Goal: Information Seeking & Learning: Learn about a topic

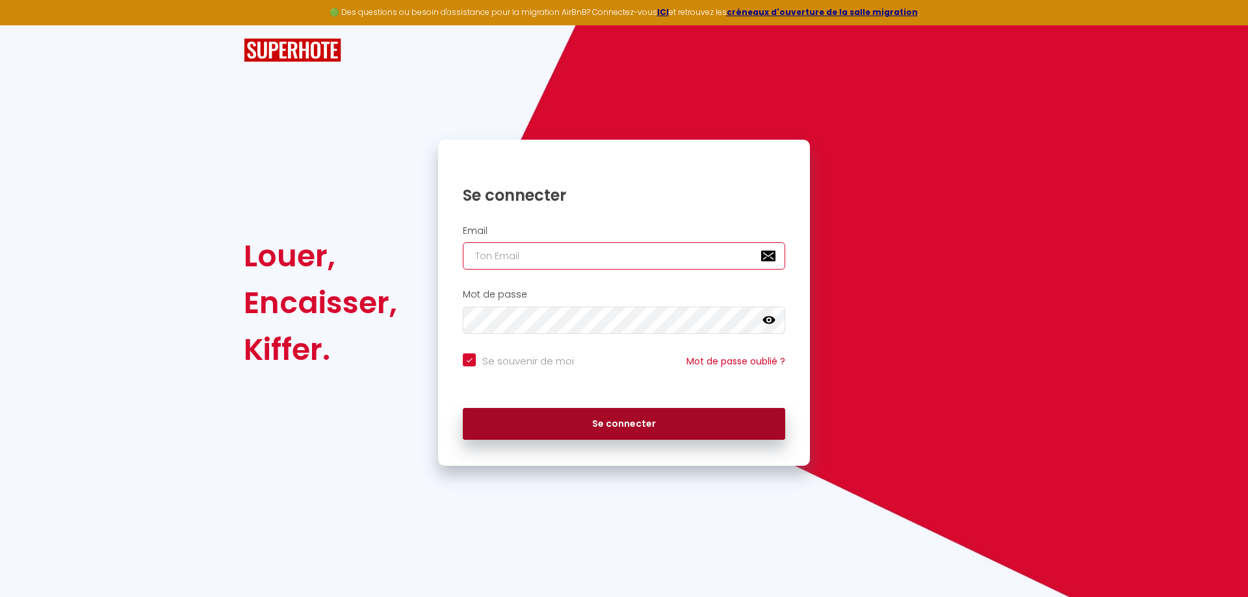
type input "[EMAIL_ADDRESS][DOMAIN_NAME]"
click at [597, 419] on button "Se connecter" at bounding box center [624, 424] width 322 height 32
checkbox input "true"
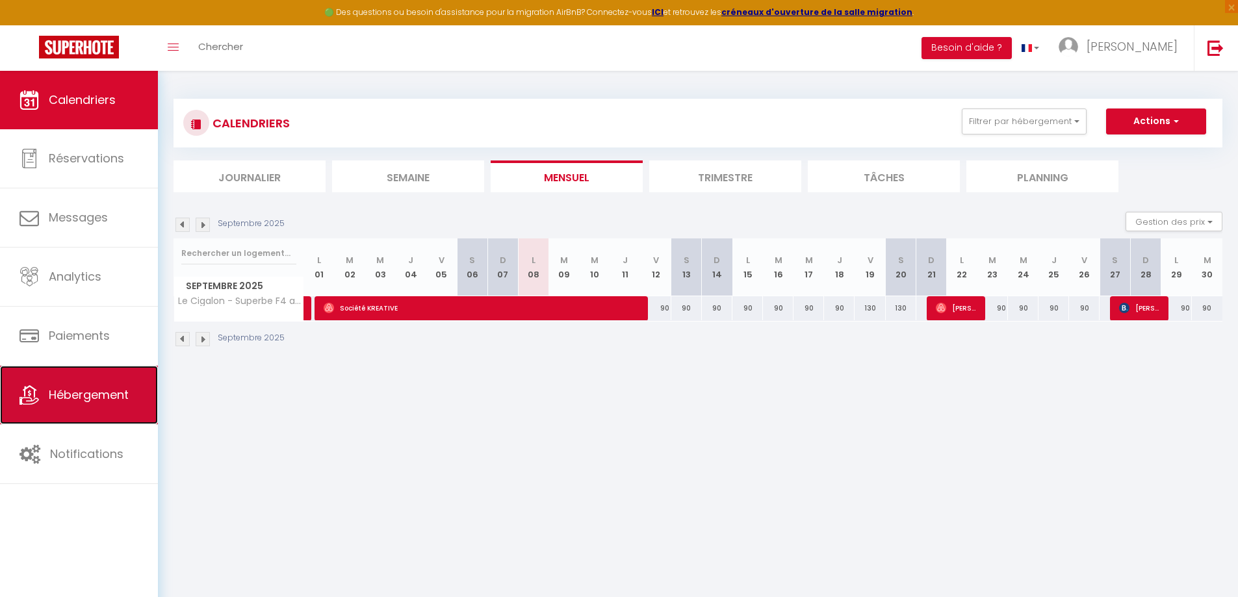
click at [64, 389] on span "Hébergement" at bounding box center [89, 395] width 80 height 16
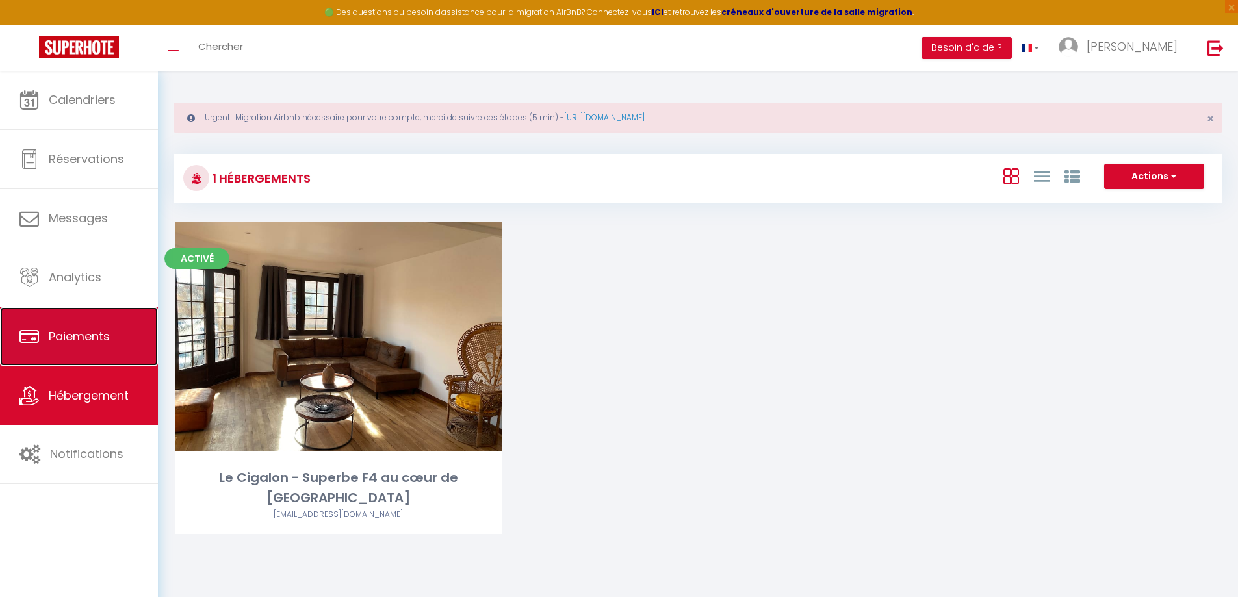
click at [97, 330] on span "Paiements" at bounding box center [79, 336] width 61 height 16
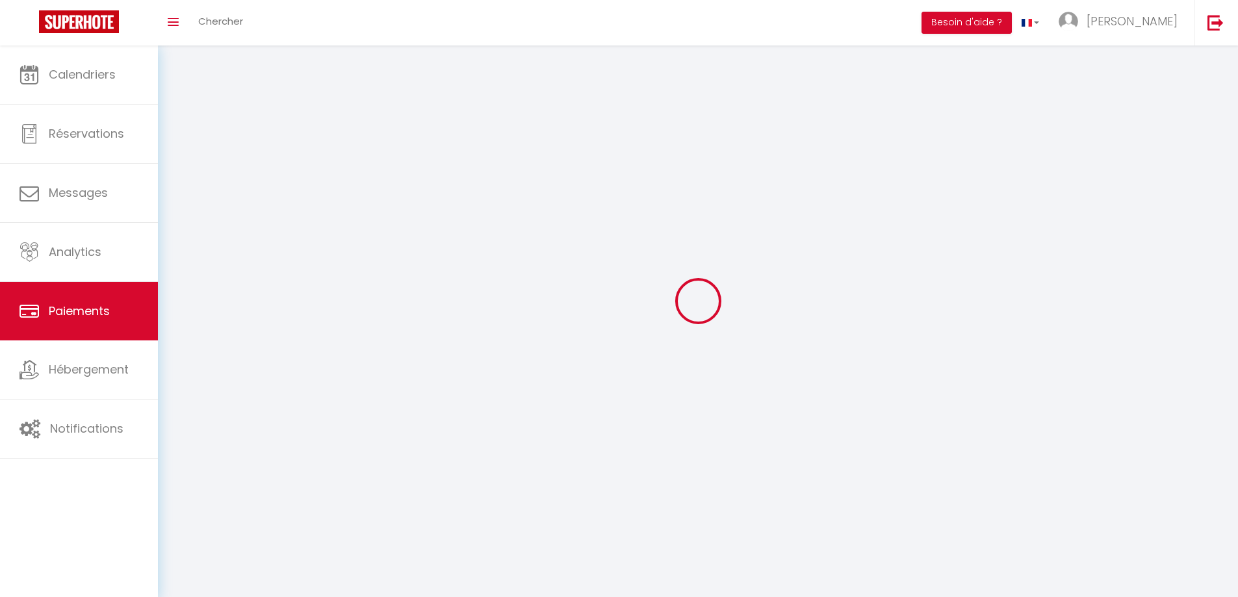
select select "2"
select select "0"
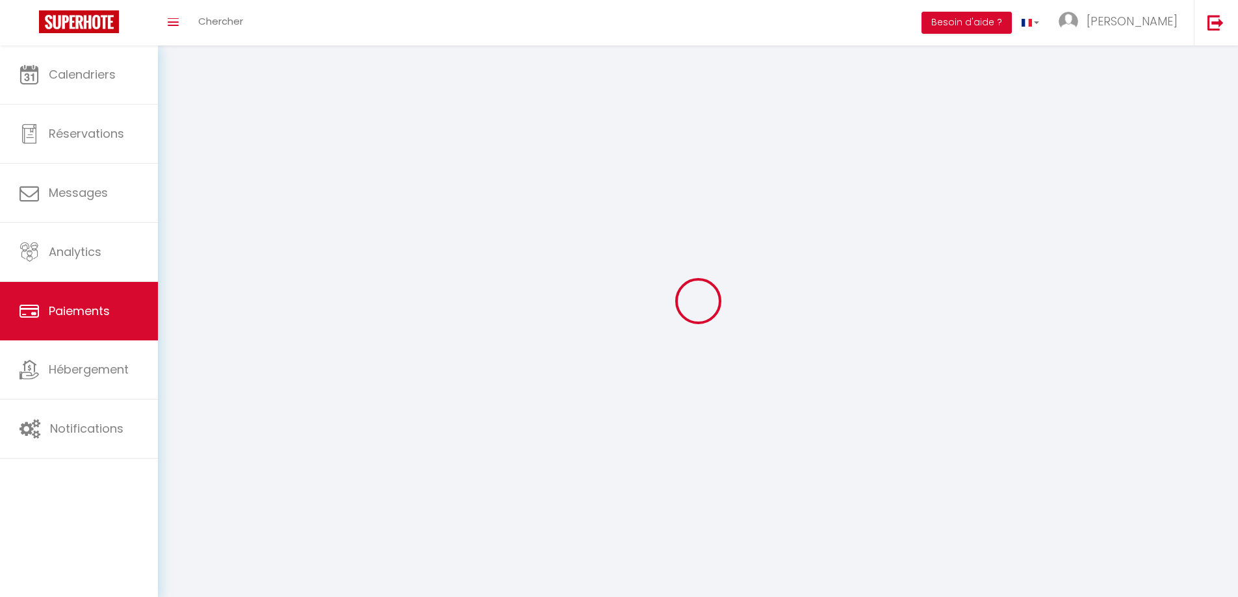
select select "0"
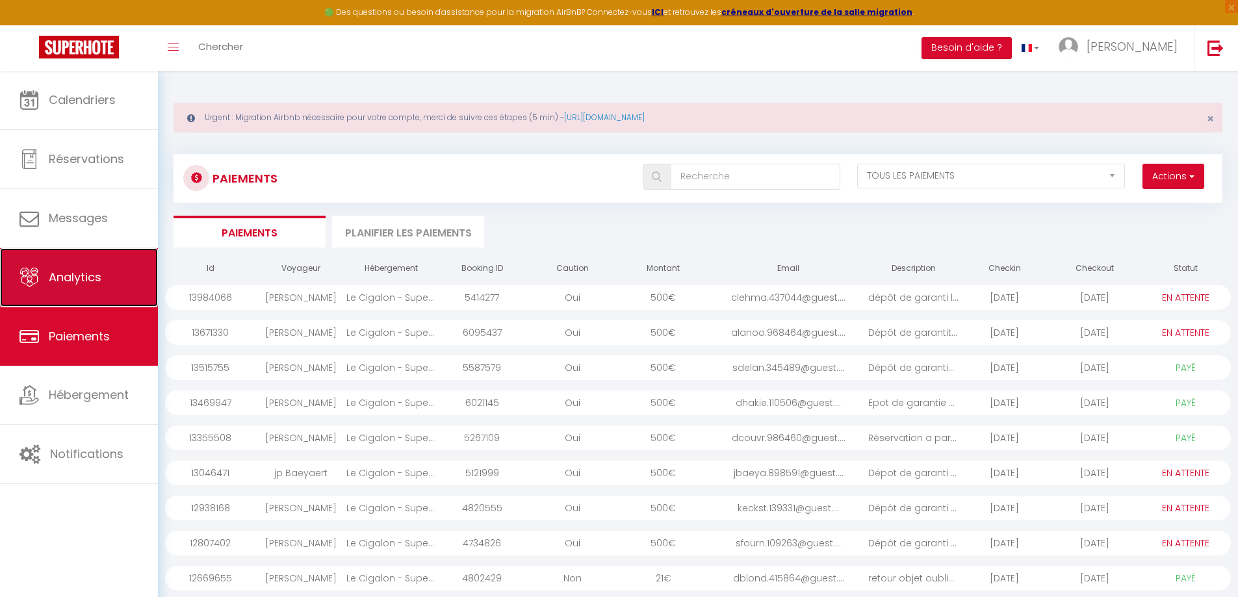
click at [102, 267] on link "Analytics" at bounding box center [79, 277] width 158 height 58
select select "2025"
select select "9"
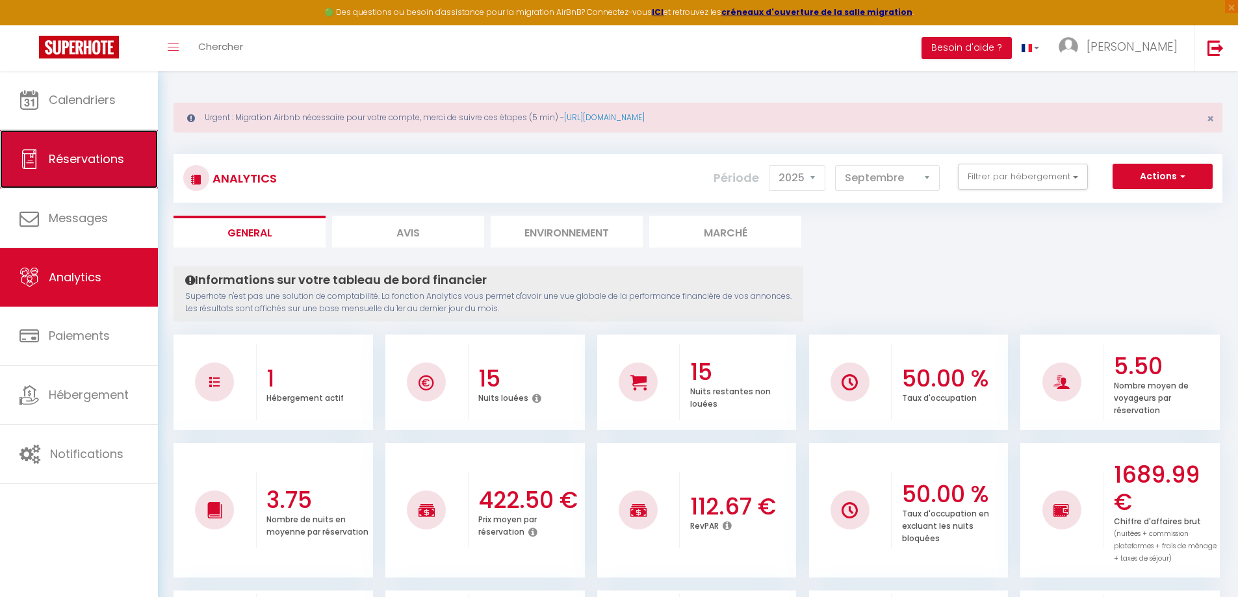
click at [96, 159] on span "Réservations" at bounding box center [86, 159] width 75 height 16
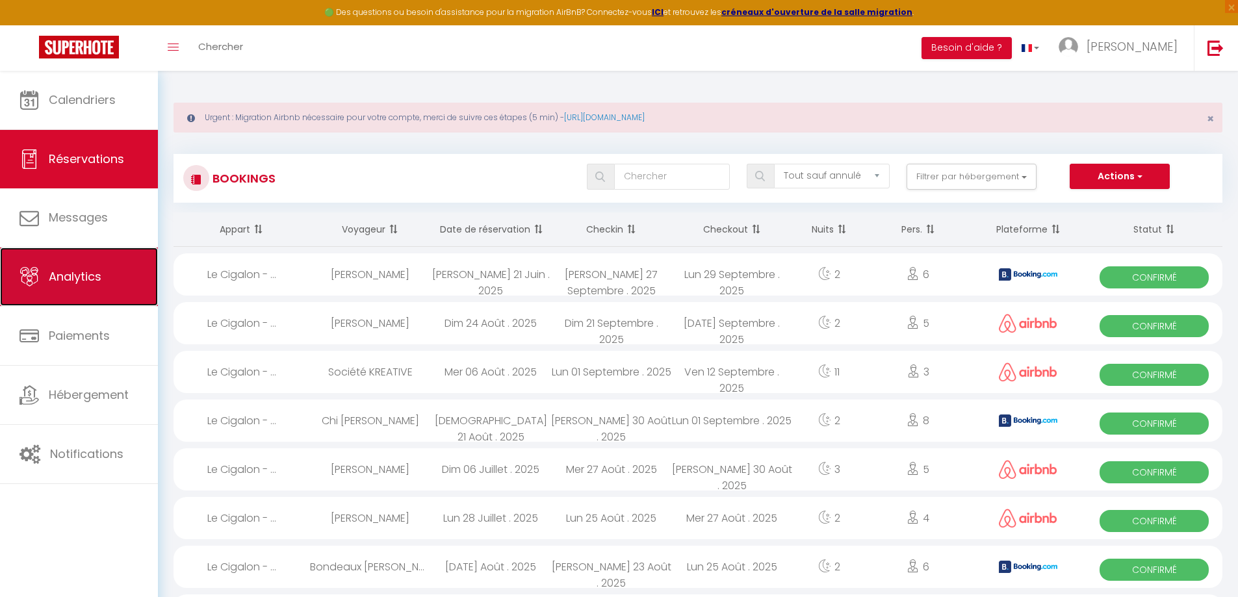
click at [116, 273] on link "Analytics" at bounding box center [79, 277] width 158 height 58
select select "2025"
select select "9"
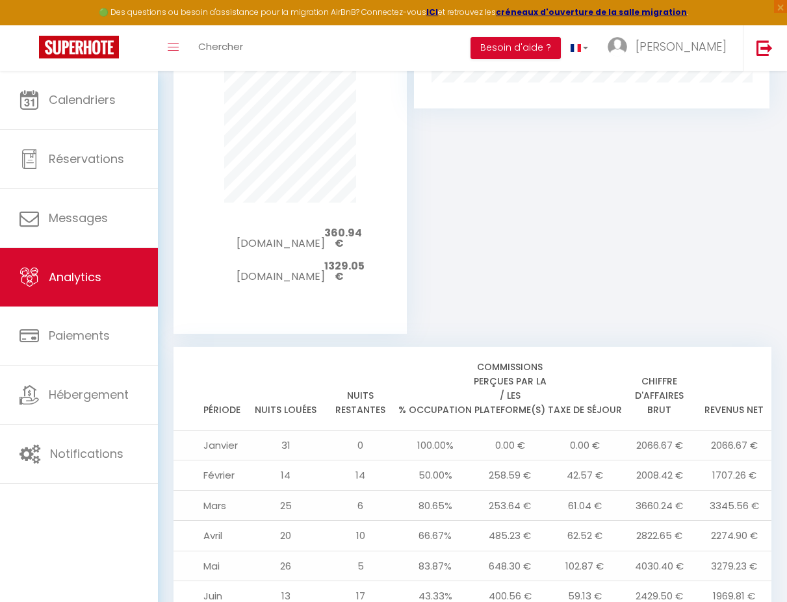
scroll to position [1339, 0]
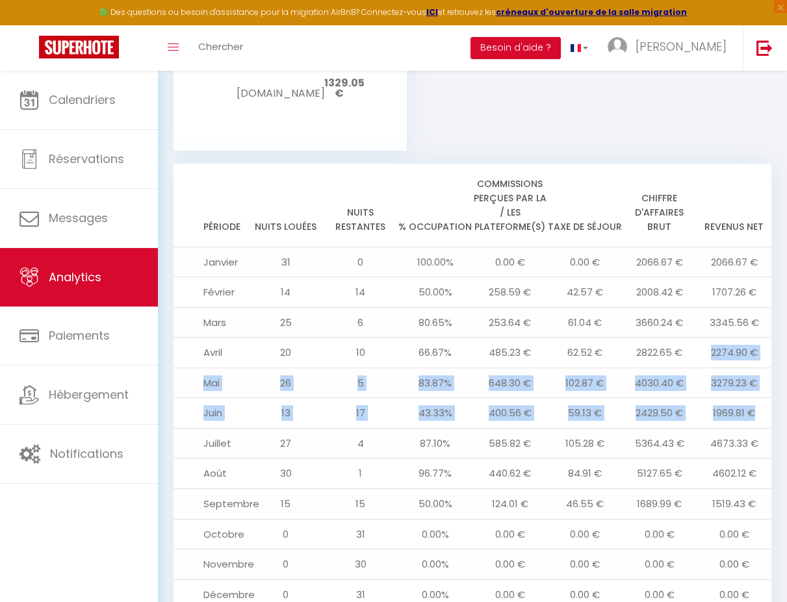
drag, startPoint x: 760, startPoint y: 385, endPoint x: 702, endPoint y: 320, distance: 87.0
click at [702, 320] on tbody "Janvier 31 0 100.00% 0.00 € 0.00 € 2066.67 € 2066.67 € Février 14 14 50.00% 258…" at bounding box center [473, 445] width 598 height 396
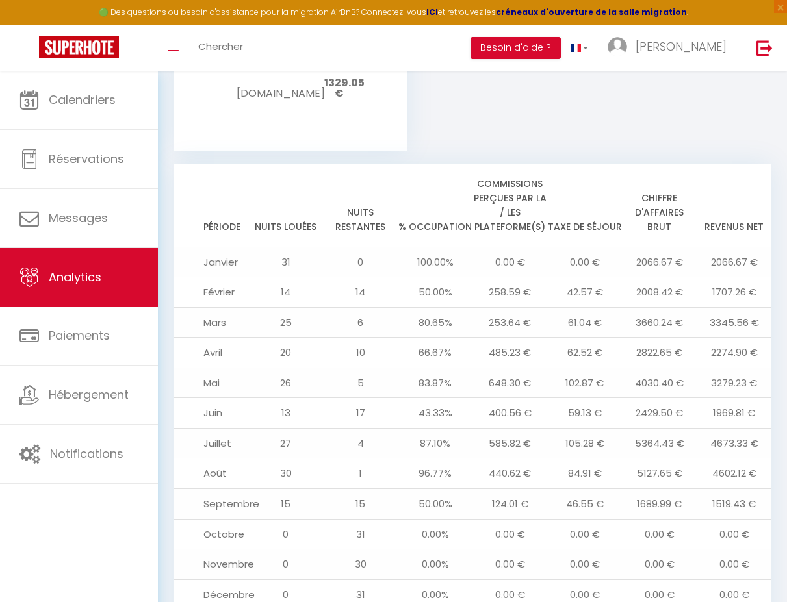
click at [706, 164] on th "Revenus net" at bounding box center [734, 206] width 75 height 84
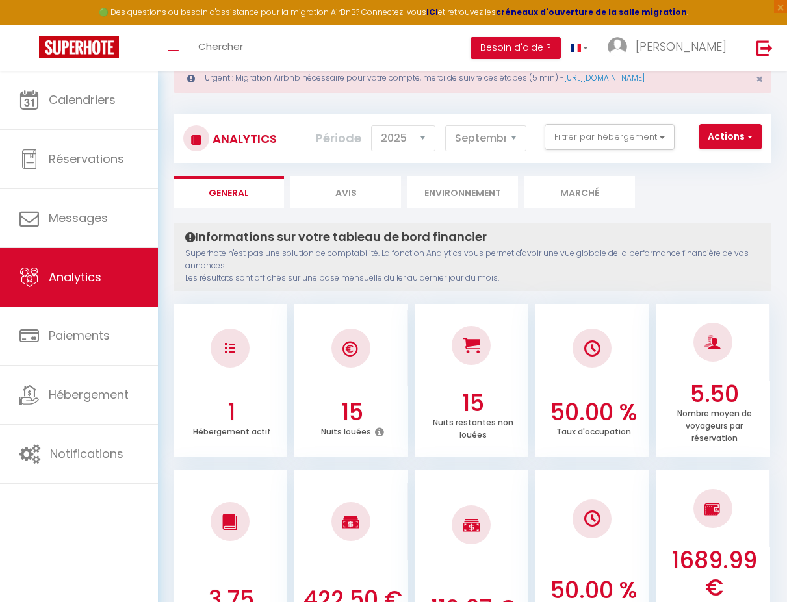
scroll to position [0, 0]
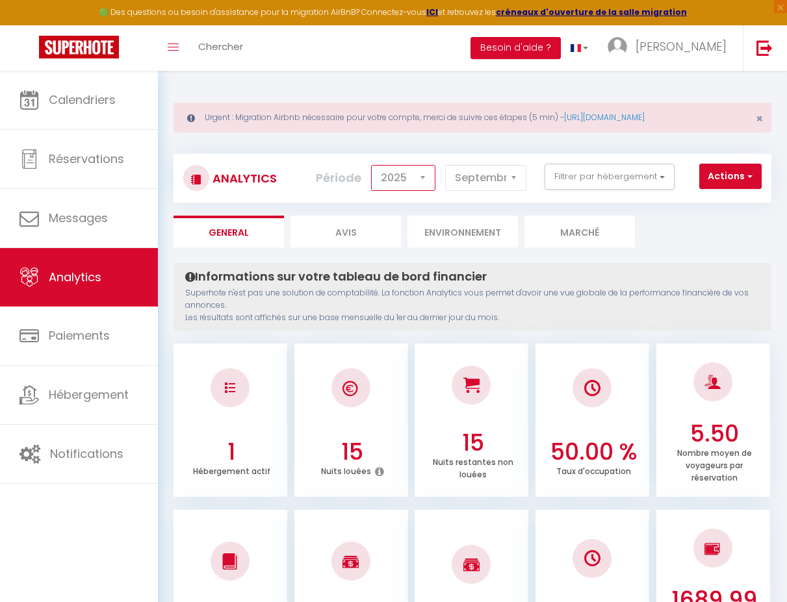
click at [411, 178] on select "2014 2015 2016 2017 2018 2019 2020 2021 2022 2023 2024 2025 2026 2027" at bounding box center [403, 178] width 64 height 26
select select "2024"
click at [373, 165] on select "2014 2015 2016 2017 2018 2019 2020 2021 2022 2023 2024 2025 2026 2027" at bounding box center [403, 178] width 64 height 26
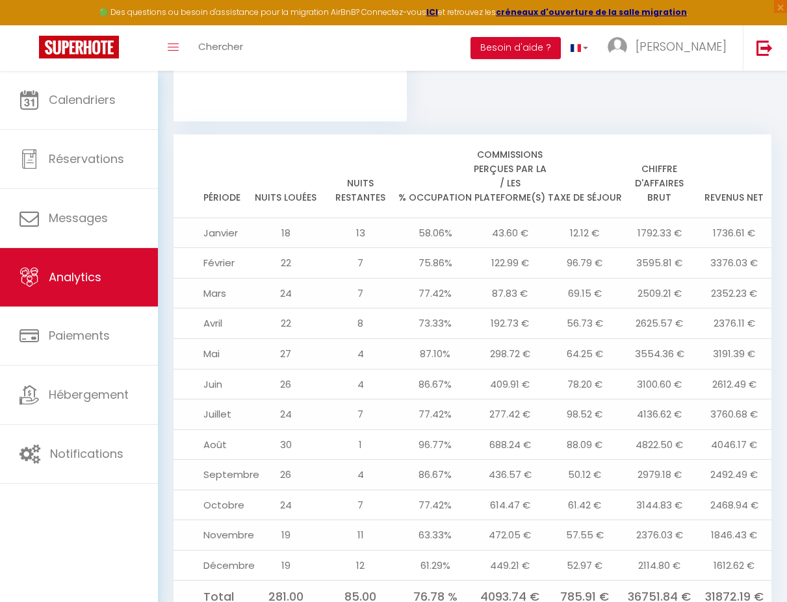
scroll to position [1399, 0]
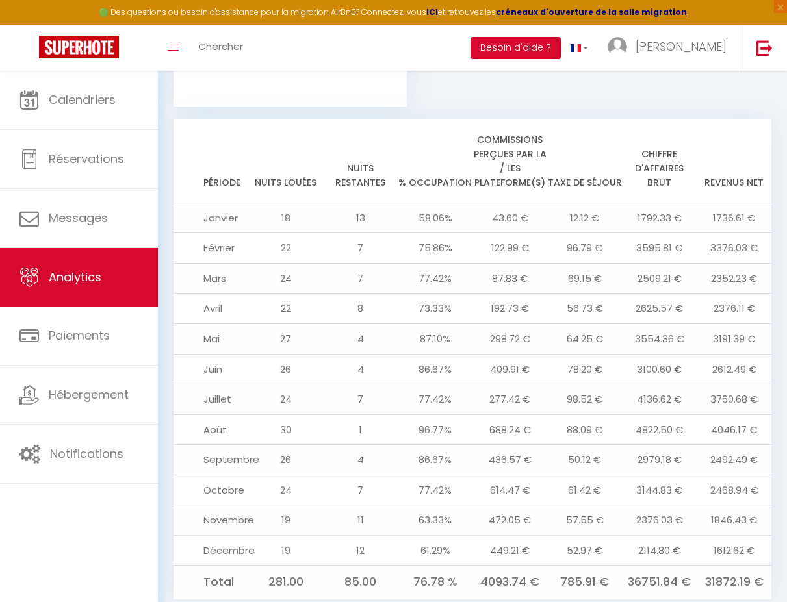
click at [729, 294] on td "2376.11 €" at bounding box center [734, 309] width 75 height 31
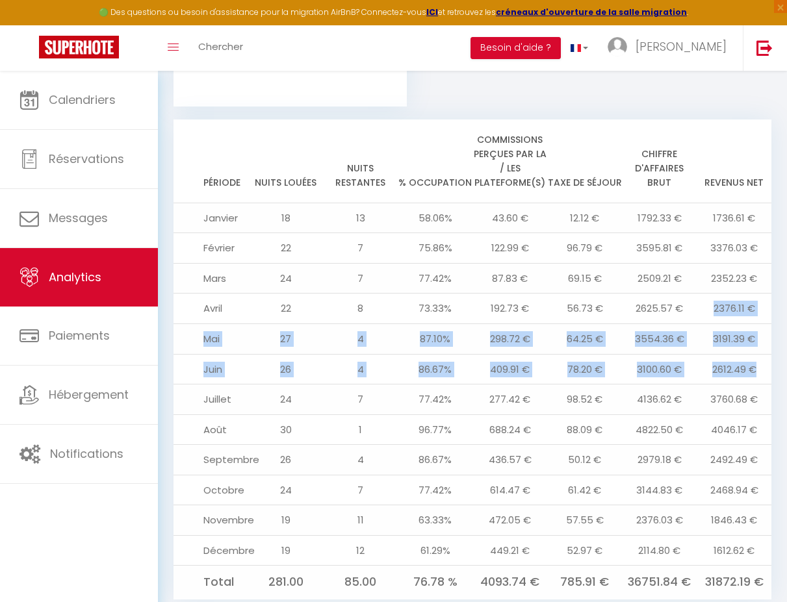
drag, startPoint x: 701, startPoint y: 273, endPoint x: 767, endPoint y: 344, distance: 97.1
click at [767, 344] on tbody "Janvier 18 13 58.06% 43.60 € 12.12 € 1792.33 € 1736.61 € Février 22 7 75.86% 12…" at bounding box center [473, 401] width 598 height 396
